Goal: Task Accomplishment & Management: Use online tool/utility

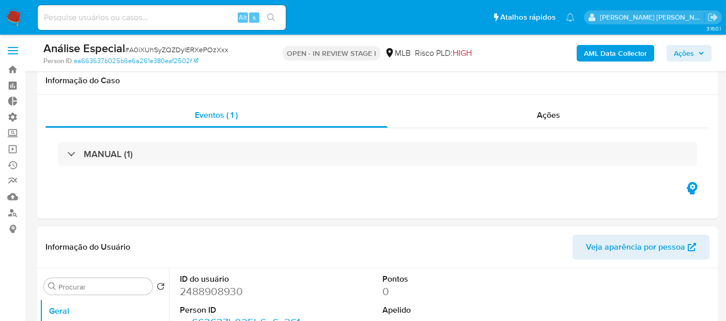
select select "10"
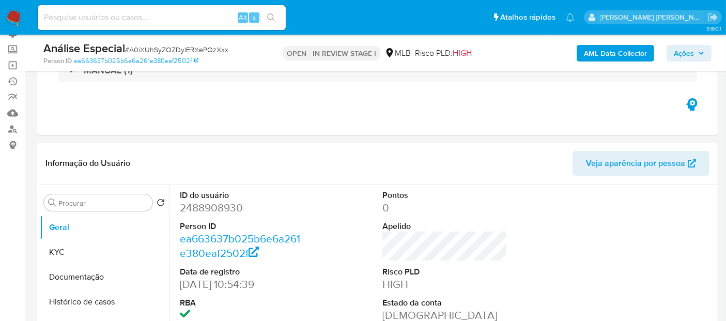
scroll to position [77, 0]
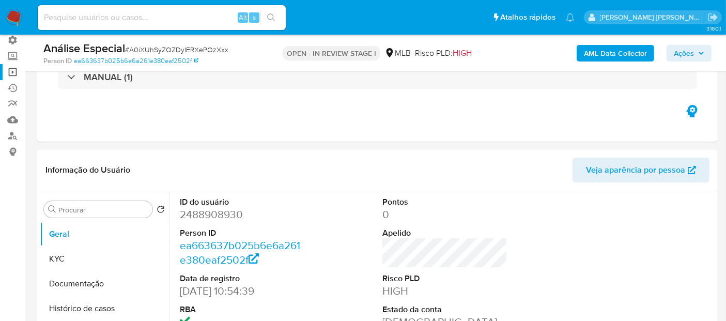
click at [14, 71] on link "Operações em massa" at bounding box center [61, 72] width 123 height 16
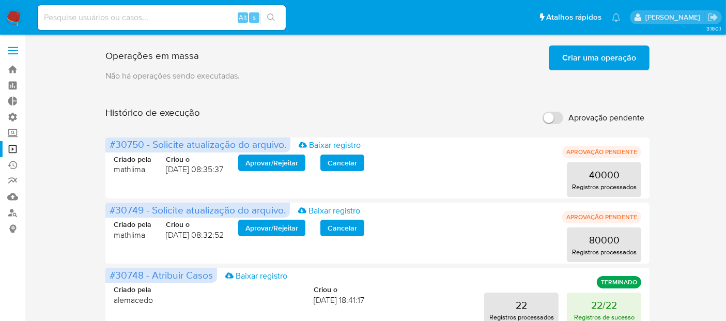
click at [587, 56] on span "Criar uma operação" at bounding box center [599, 57] width 74 height 23
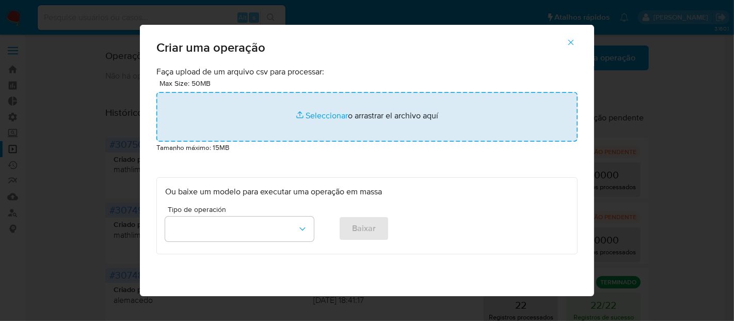
click at [321, 117] on input "file" at bounding box center [366, 117] width 421 height 50
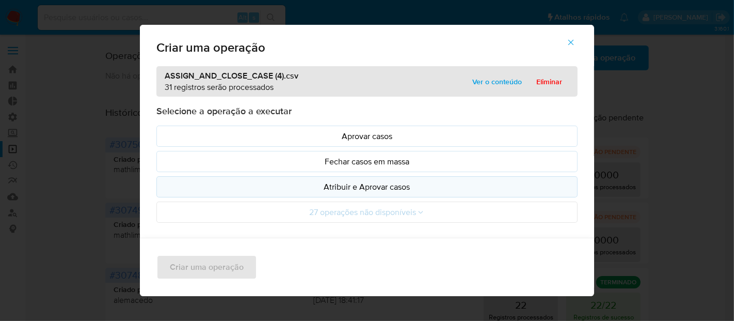
click at [290, 182] on p "Atribuir e Aprovar casos" at bounding box center [367, 187] width 404 height 12
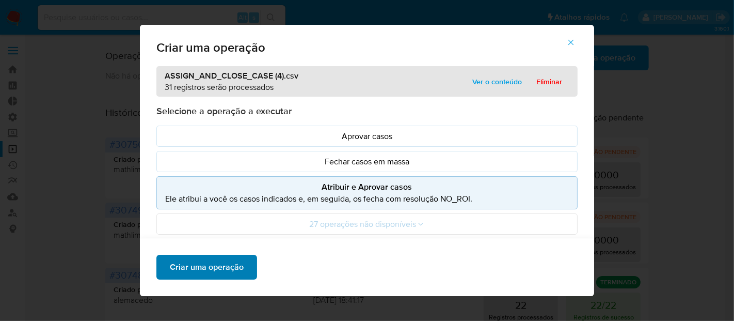
click at [233, 264] on span "Criar uma operação" at bounding box center [207, 267] width 74 height 23
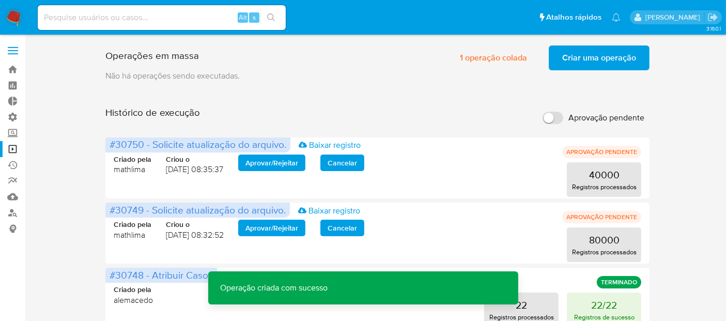
click at [593, 57] on span "Criar uma operação" at bounding box center [599, 57] width 74 height 23
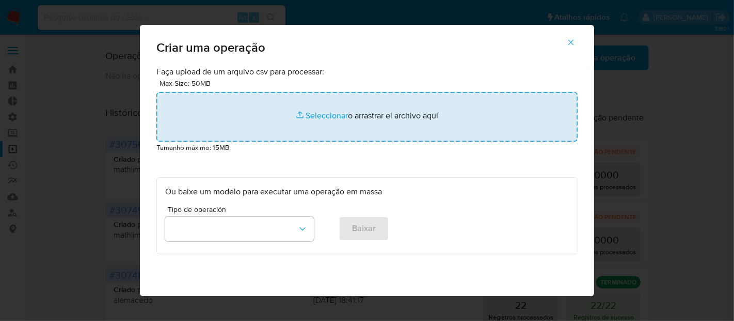
click at [332, 116] on input "file" at bounding box center [366, 117] width 421 height 50
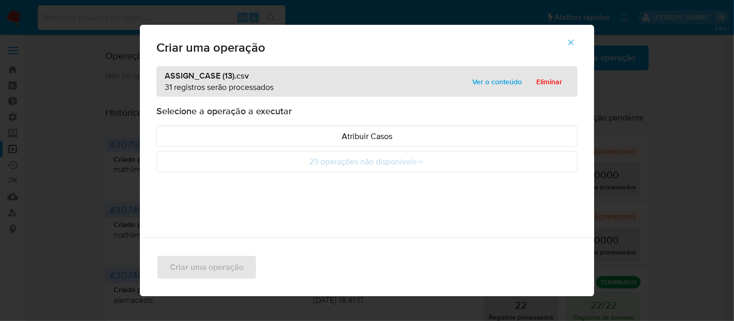
click at [261, 135] on p "Atribuir Casos" at bounding box center [367, 136] width 404 height 12
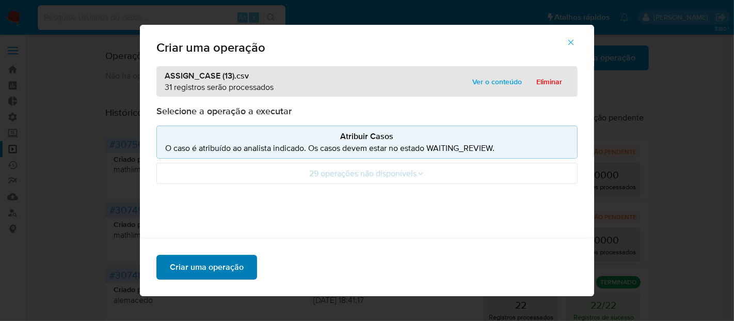
click at [225, 262] on span "Criar uma operação" at bounding box center [207, 267] width 74 height 23
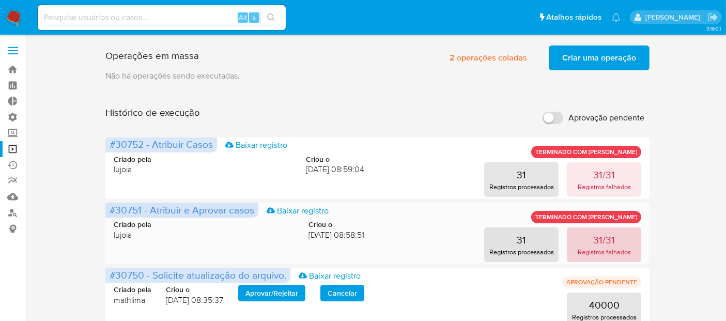
click at [613, 256] on p "Registros falhados" at bounding box center [603, 252] width 53 height 10
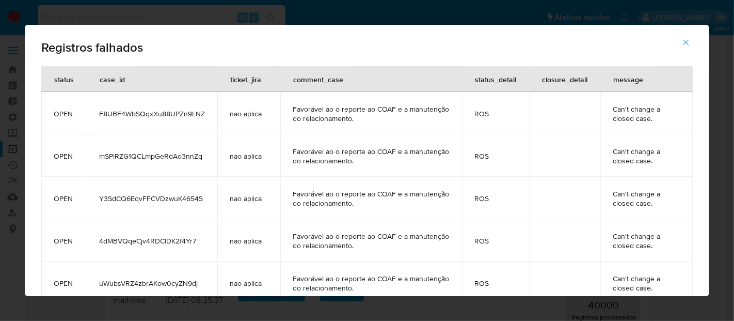
click at [686, 46] on icon "button" at bounding box center [686, 42] width 9 height 9
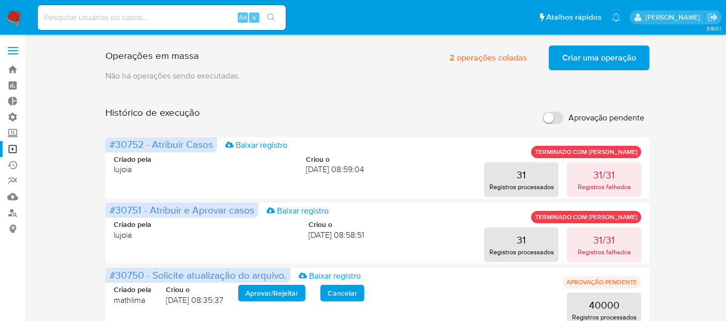
click at [585, 58] on span "Criar uma operação" at bounding box center [599, 57] width 74 height 23
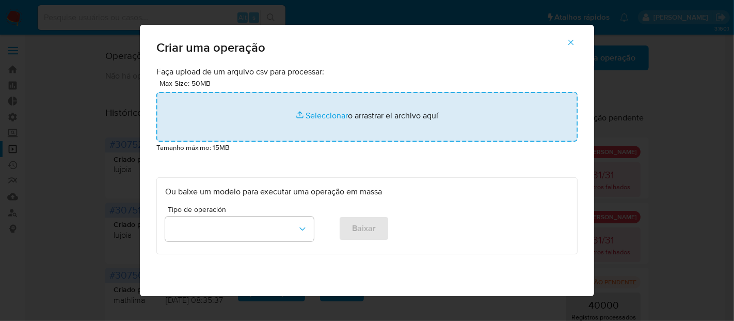
click at [320, 114] on input "file" at bounding box center [366, 117] width 421 height 50
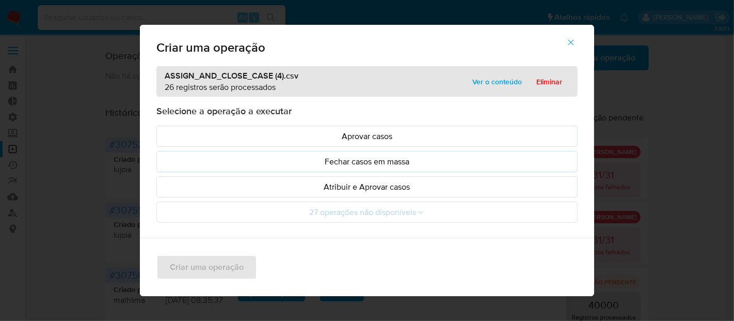
click at [280, 185] on p "Atribuir e Aprovar casos" at bounding box center [367, 187] width 404 height 12
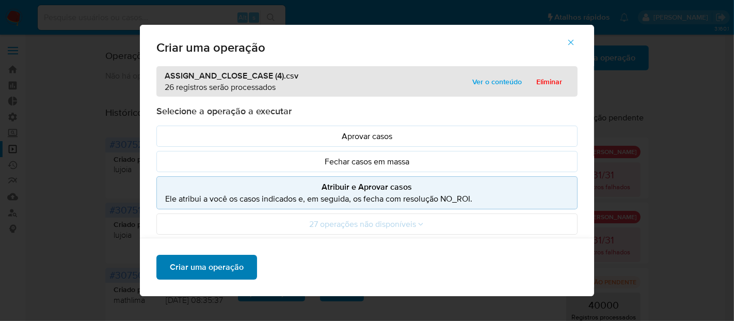
click at [225, 269] on span "Criar uma operação" at bounding box center [207, 267] width 74 height 23
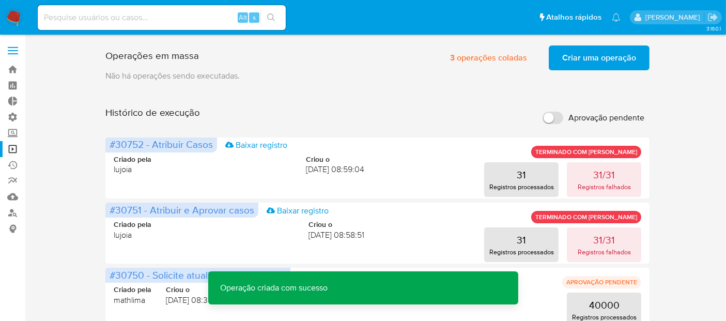
click at [589, 54] on span "Criar uma operação" at bounding box center [599, 57] width 74 height 23
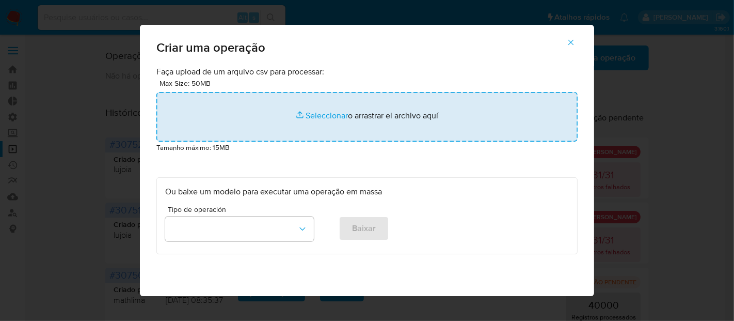
click at [326, 117] on input "file" at bounding box center [366, 117] width 421 height 50
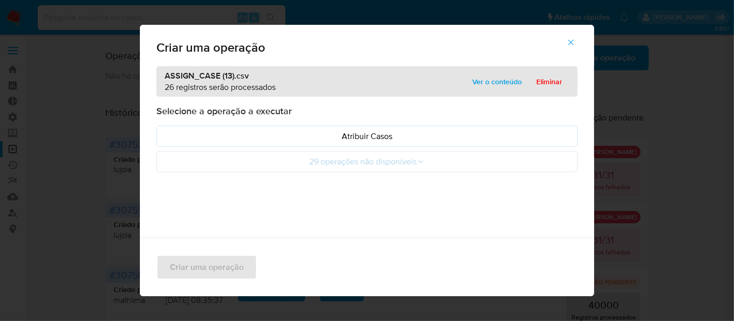
click at [247, 142] on button "Atribuir Casos" at bounding box center [366, 135] width 421 height 21
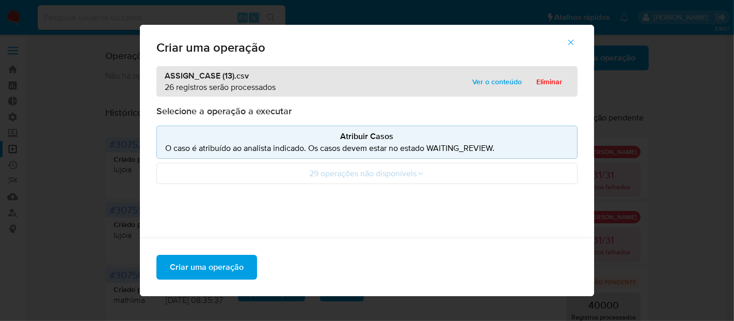
click at [247, 142] on p "O caso é atribuído ao analista indicado. Os casos devem estar no estado WAITING…" at bounding box center [367, 148] width 404 height 12
click at [225, 269] on span "Criar uma operação" at bounding box center [207, 267] width 74 height 23
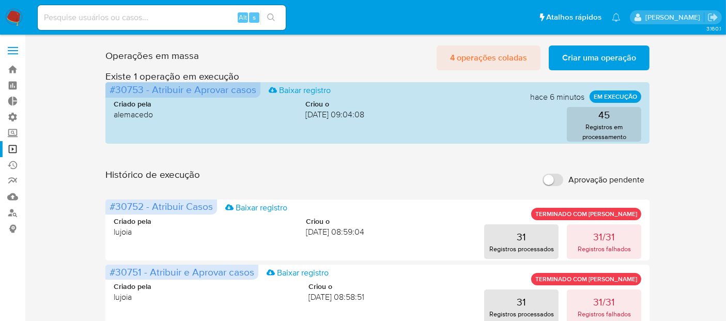
click at [483, 59] on span "4 operações coladas" at bounding box center [488, 57] width 77 height 23
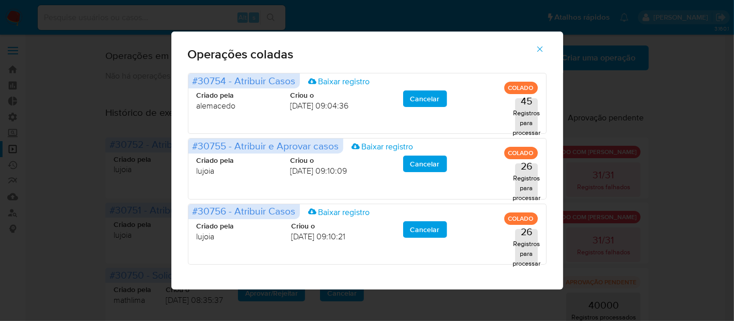
click at [541, 46] on icon "button" at bounding box center [539, 48] width 9 height 9
